Goal: Information Seeking & Learning: Learn about a topic

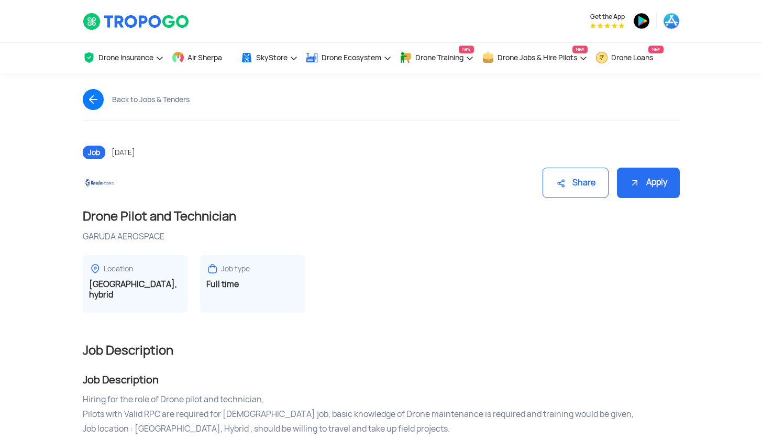
click at [82, 21] on div at bounding box center [177, 21] width 204 height 42
click at [93, 21] on img at bounding box center [136, 22] width 107 height 18
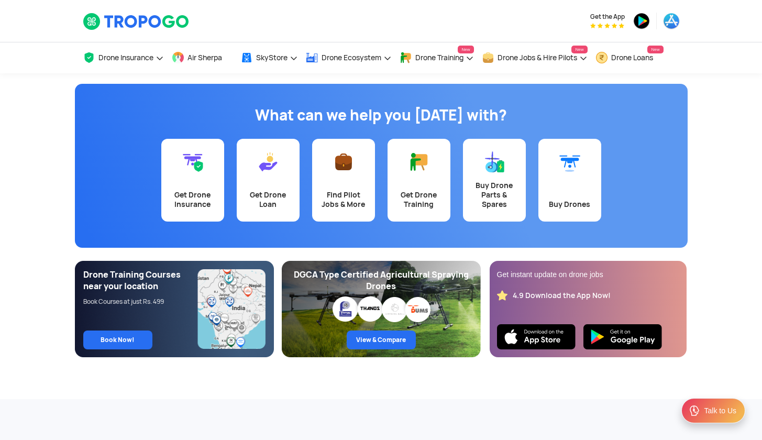
click at [351, 175] on link "Find Pilot Jobs & More" at bounding box center [343, 180] width 63 height 83
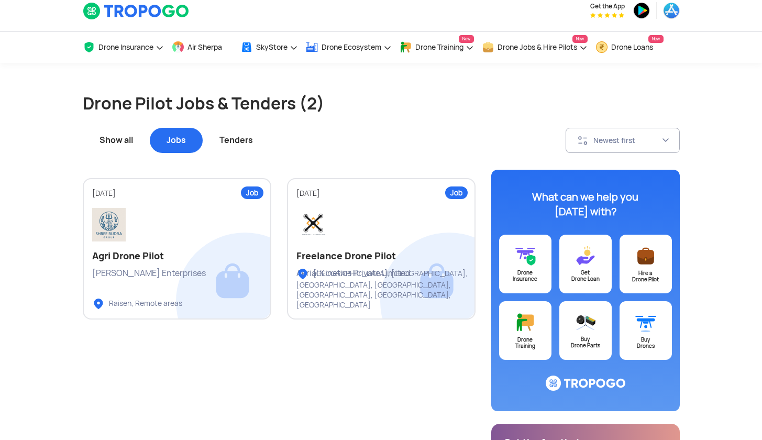
scroll to position [21, 0]
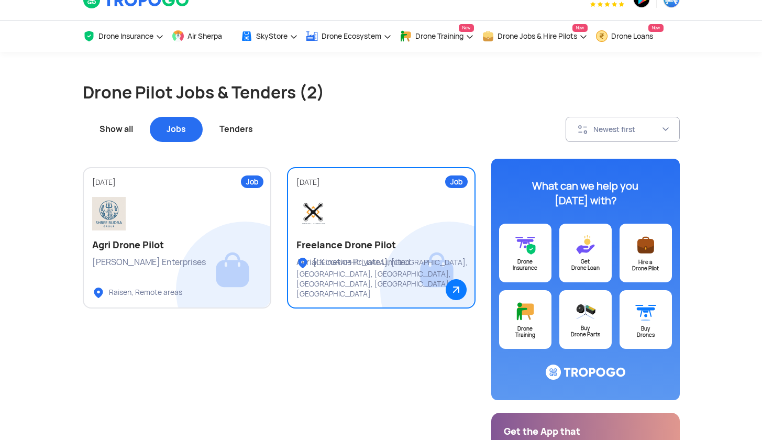
click at [350, 191] on link "Job [DATE] Freelance Drone Pilot Aerial Kinetics Private Limited [GEOGRAPHIC_DA…" at bounding box center [381, 237] width 189 height 141
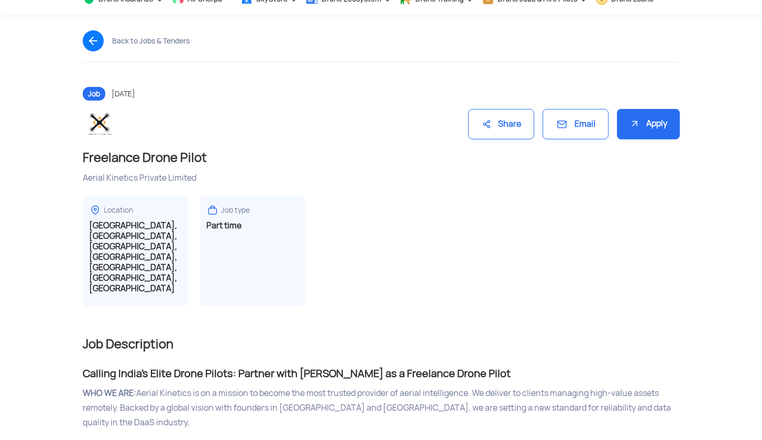
scroll to position [59, 0]
drag, startPoint x: 378, startPoint y: 182, endPoint x: 143, endPoint y: 175, distance: 235.4
click at [143, 175] on div "Aerial Kinetics Private Limited" at bounding box center [381, 178] width 597 height 12
drag, startPoint x: 83, startPoint y: 176, endPoint x: 198, endPoint y: 175, distance: 114.2
click at [198, 175] on div "Aerial Kinetics Private Limited" at bounding box center [381, 178] width 597 height 12
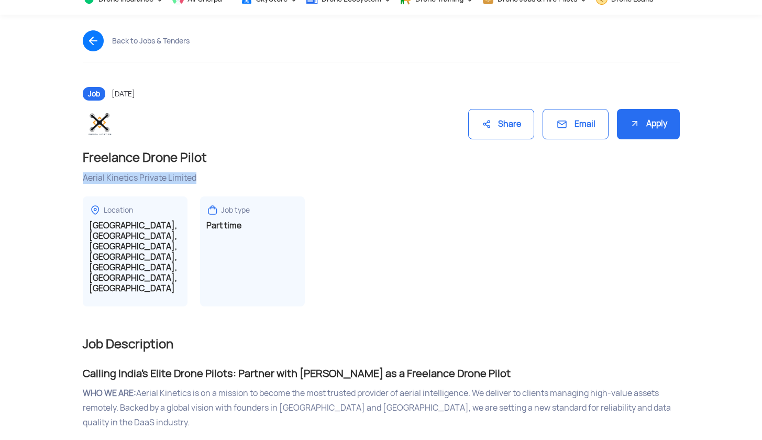
copy div "Aerial Kinetics Private Limited"
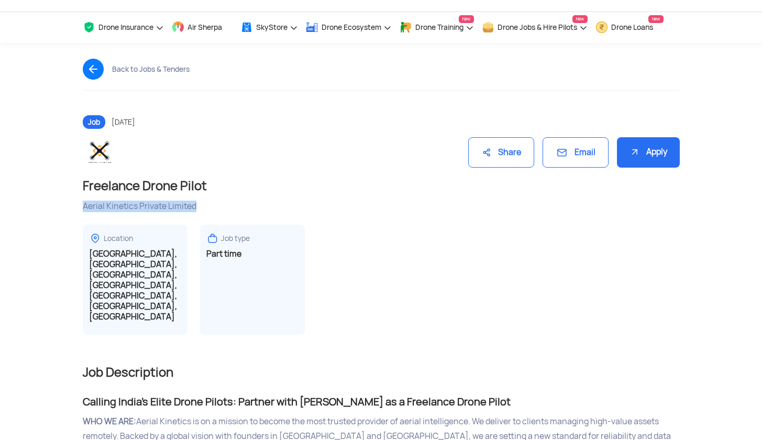
scroll to position [39, 0]
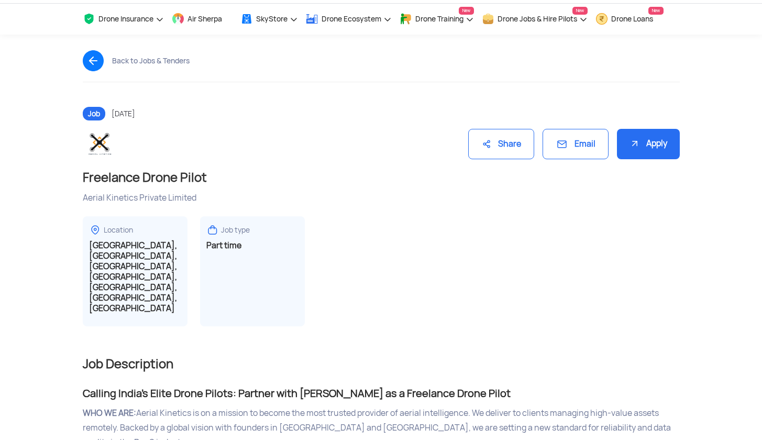
click at [390, 175] on h1 "Freelance Drone Pilot" at bounding box center [381, 177] width 597 height 17
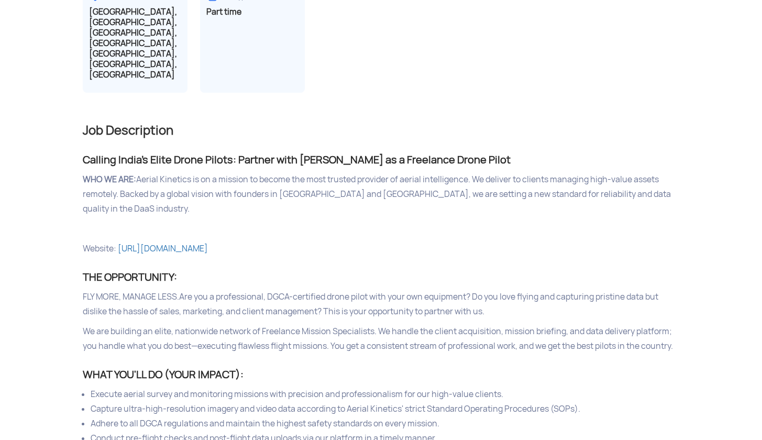
scroll to position [274, 0]
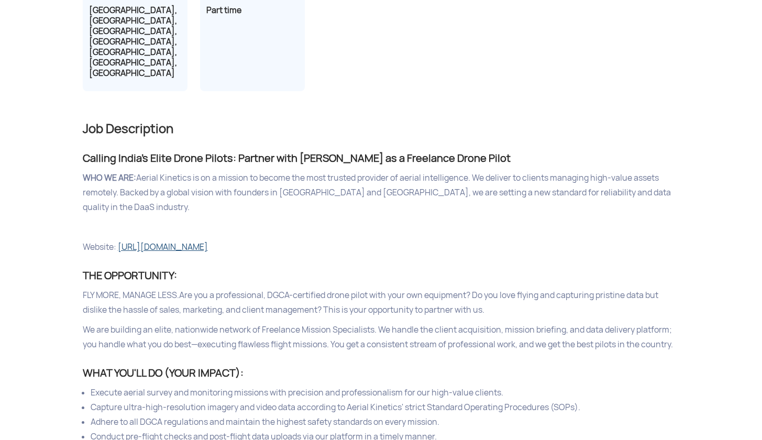
click at [208, 242] on link "[URL][DOMAIN_NAME]" at bounding box center [163, 247] width 90 height 11
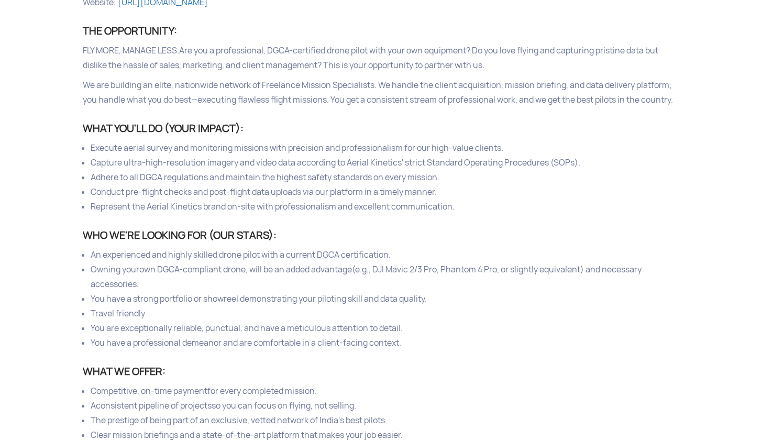
scroll to position [520, 0]
